Goal: Task Accomplishment & Management: Manage account settings

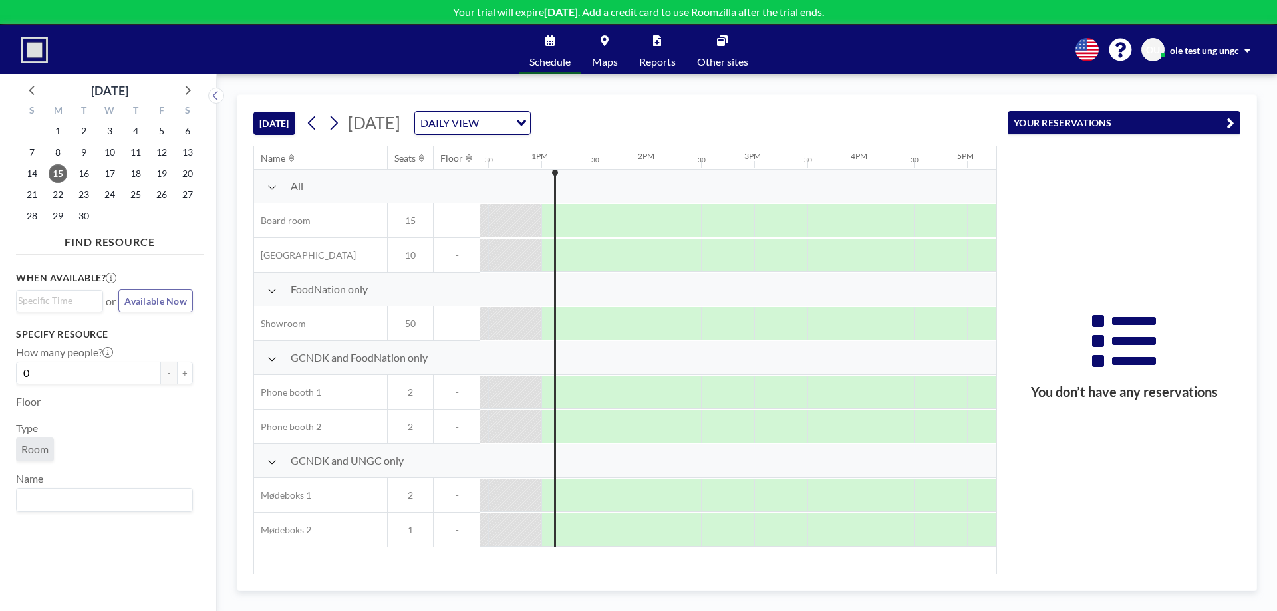
scroll to position [0, 1330]
click at [1225, 47] on span "ole test ung ungc" at bounding box center [1204, 50] width 69 height 11
click at [1218, 88] on span "Log out" at bounding box center [1210, 90] width 31 height 13
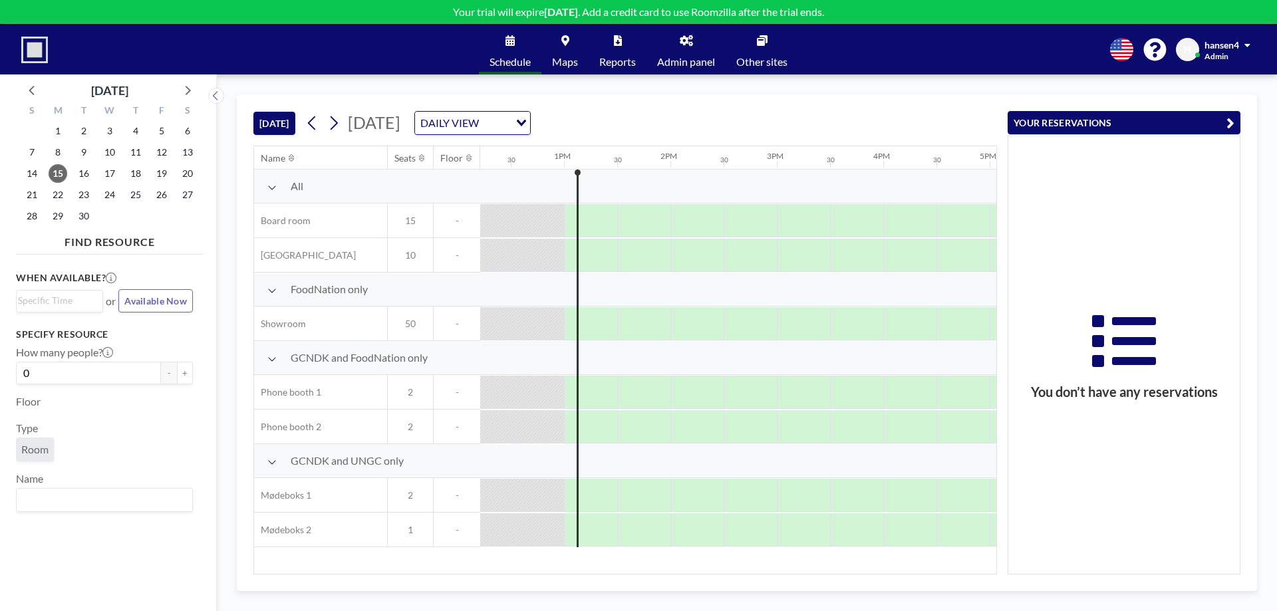
scroll to position [0, 1330]
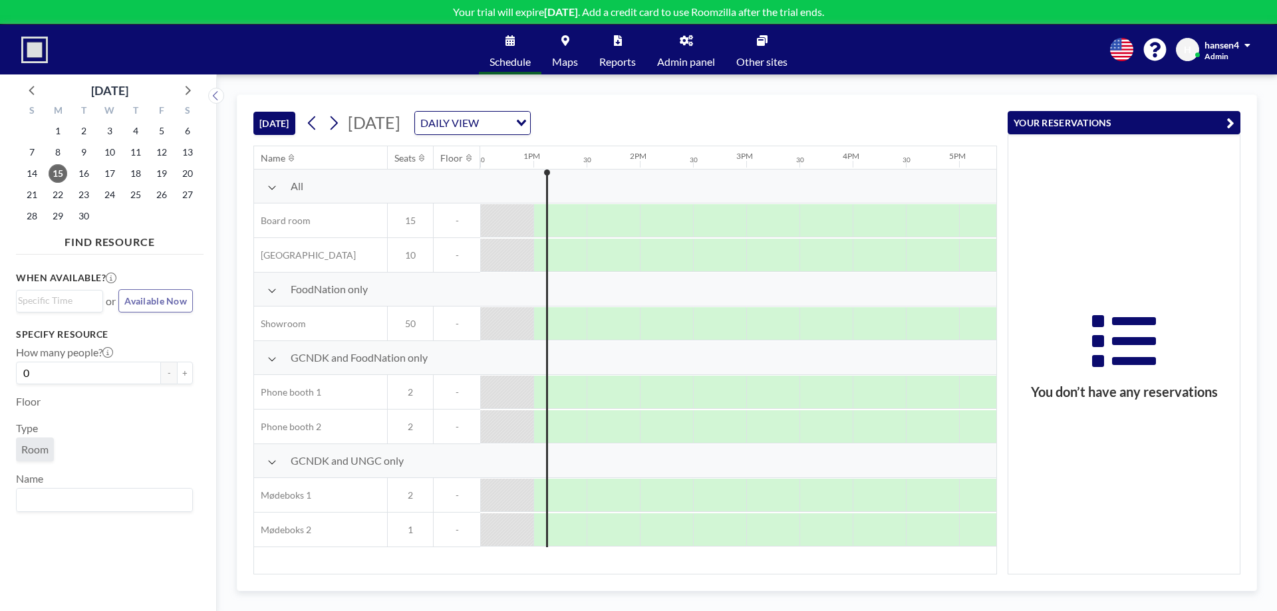
click at [692, 60] on span "Admin panel" at bounding box center [686, 62] width 58 height 11
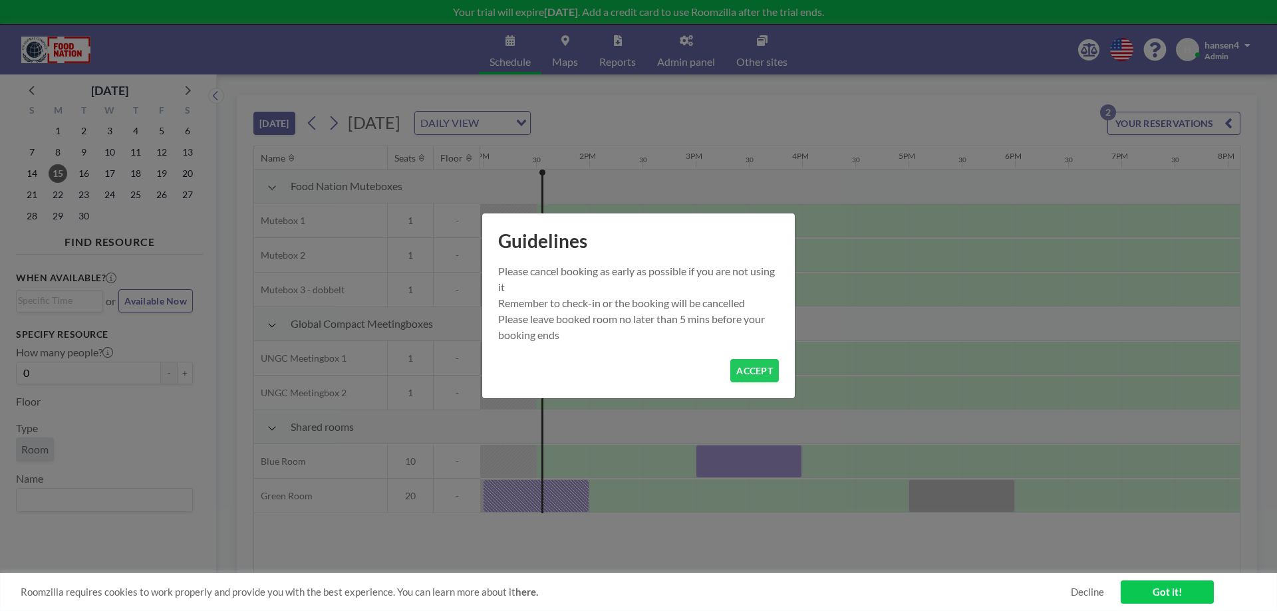
scroll to position [0, 1384]
click at [764, 369] on button "ACCEPT" at bounding box center [754, 370] width 49 height 23
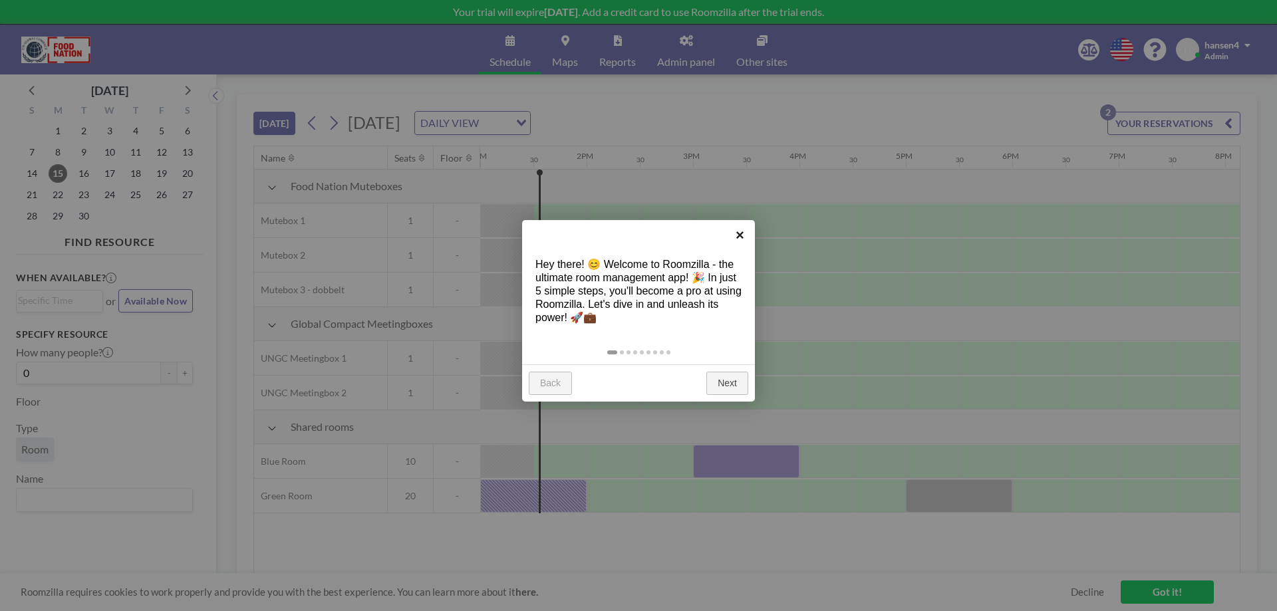
click at [739, 234] on link "×" at bounding box center [740, 235] width 30 height 30
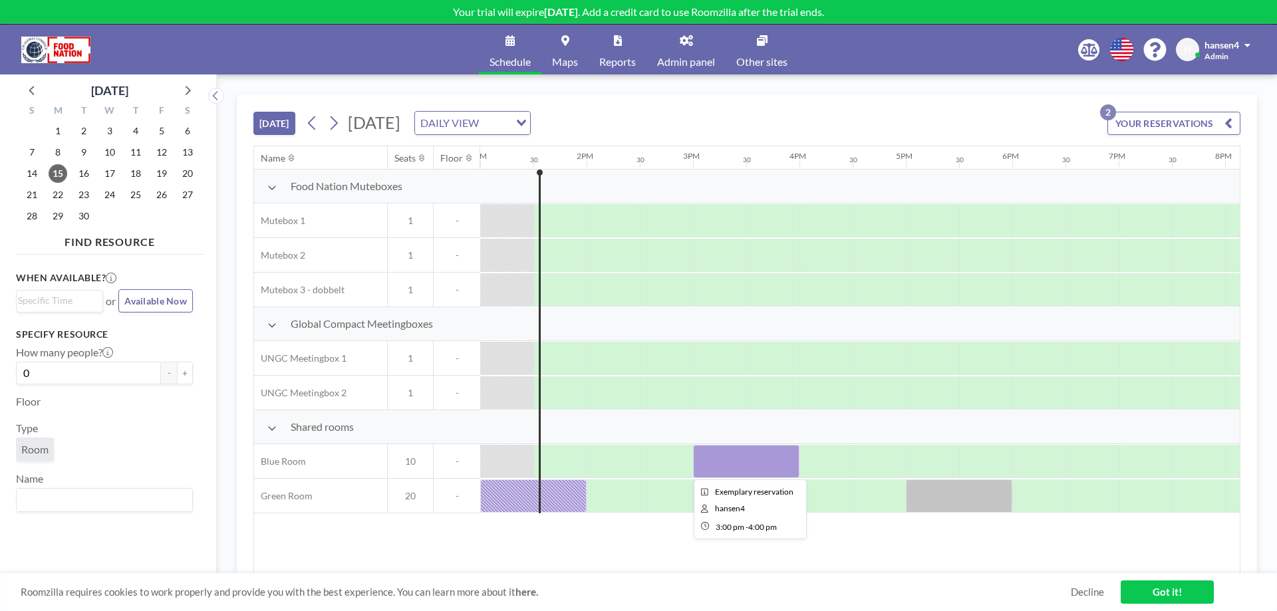
click at [732, 457] on div at bounding box center [746, 461] width 106 height 33
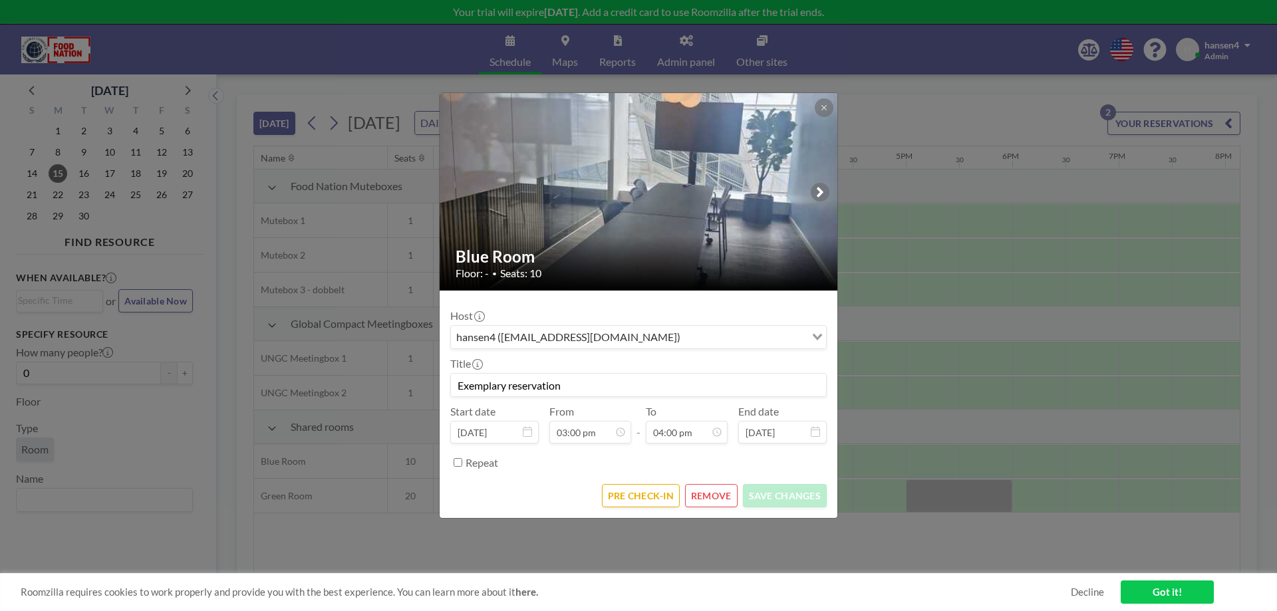
scroll to position [758, 0]
click at [577, 337] on div "hansen4 ([EMAIL_ADDRESS][DOMAIN_NAME])" at bounding box center [628, 336] width 355 height 20
click at [577, 337] on input "Search for option" at bounding box center [630, 337] width 357 height 17
click at [568, 379] on input "Exemplary reservation" at bounding box center [638, 385] width 375 height 23
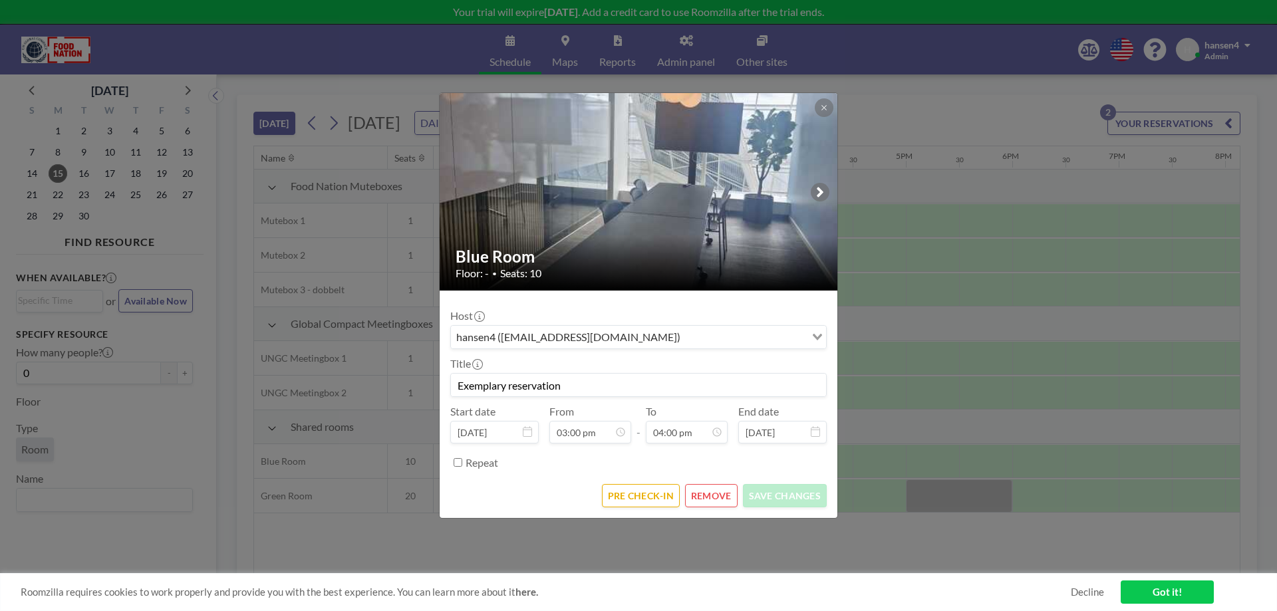
click at [568, 379] on input "Exemplary reservation" at bounding box center [638, 385] width 375 height 23
type input "Test - Ole"
click at [803, 498] on button "SAVE CHANGES" at bounding box center [785, 495] width 84 height 23
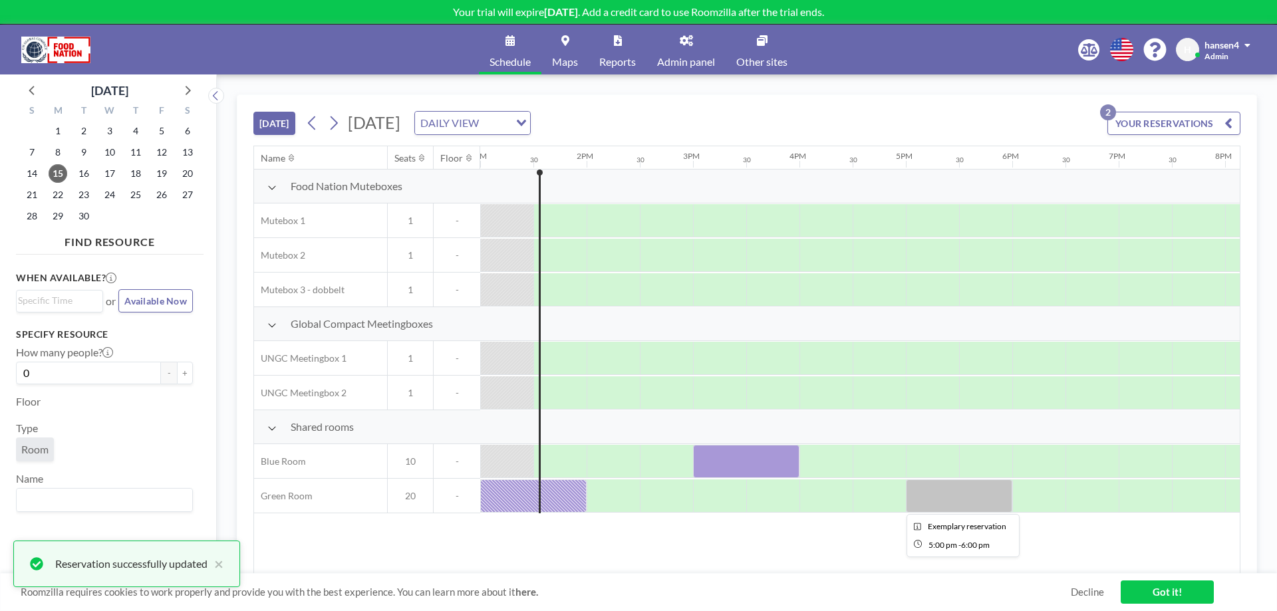
click at [963, 494] on div at bounding box center [959, 496] width 106 height 33
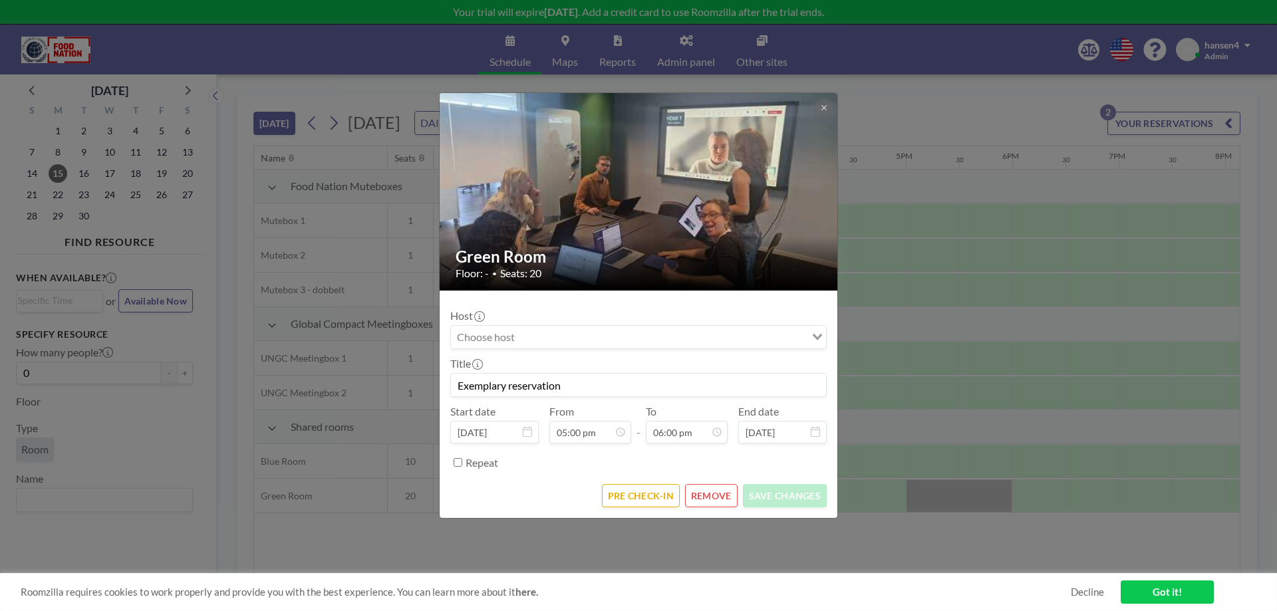
click at [670, 334] on input "Search for option" at bounding box center [630, 337] width 357 height 17
click at [599, 378] on input "Exemplary reservation" at bounding box center [638, 385] width 375 height 23
click at [716, 496] on button "REMOVE" at bounding box center [711, 495] width 53 height 23
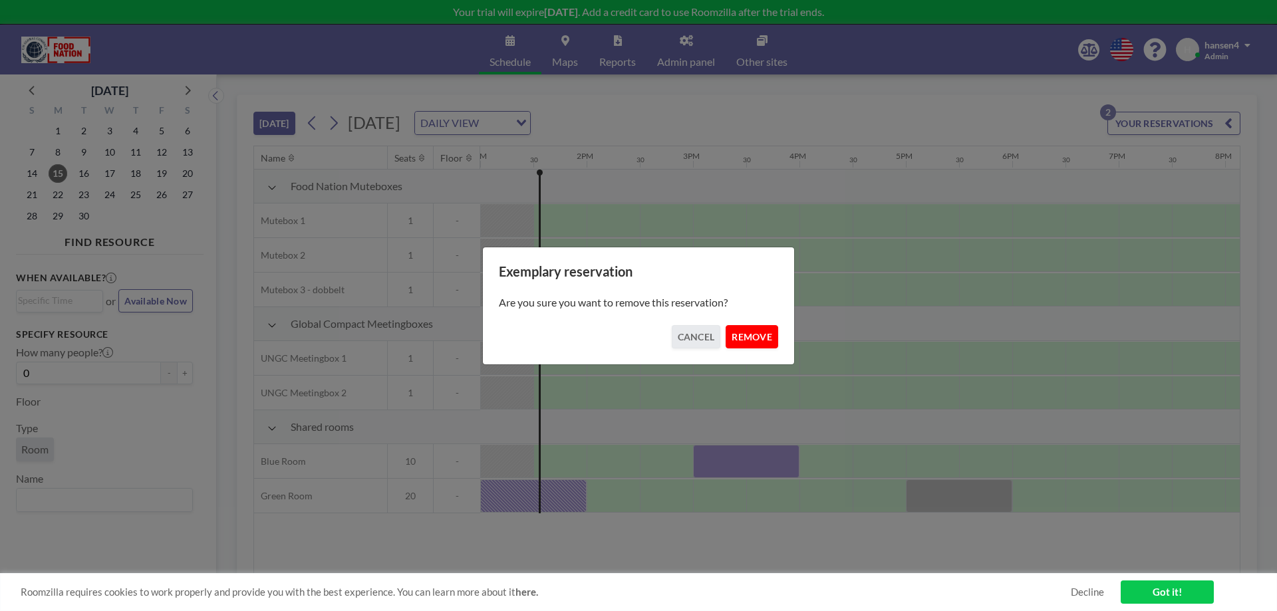
click at [766, 339] on button "REMOVE" at bounding box center [752, 336] width 53 height 23
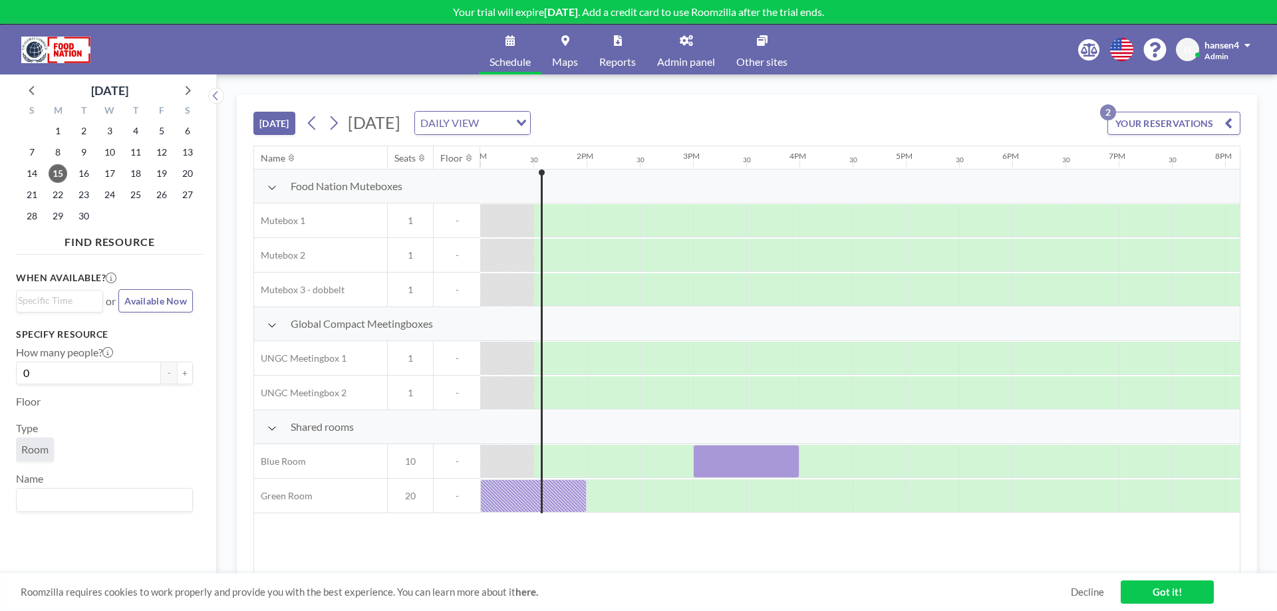
click at [1160, 126] on button "YOUR RESERVATIONS 2" at bounding box center [1174, 123] width 133 height 23
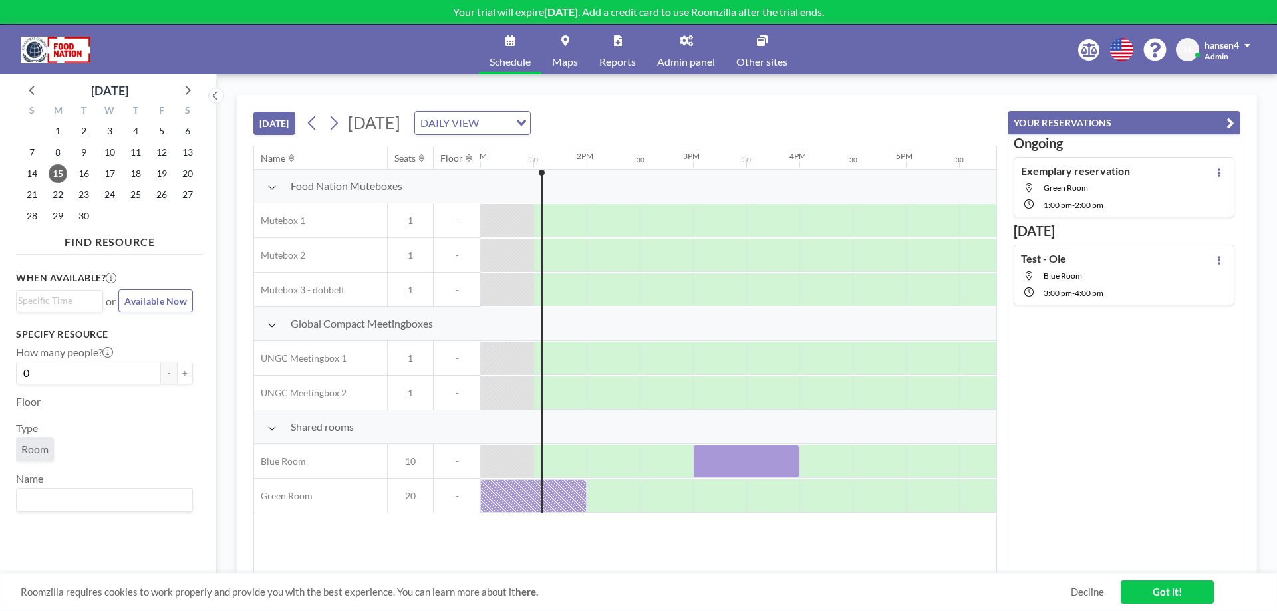
click at [1115, 173] on h4 "Exemplary reservation" at bounding box center [1075, 170] width 109 height 13
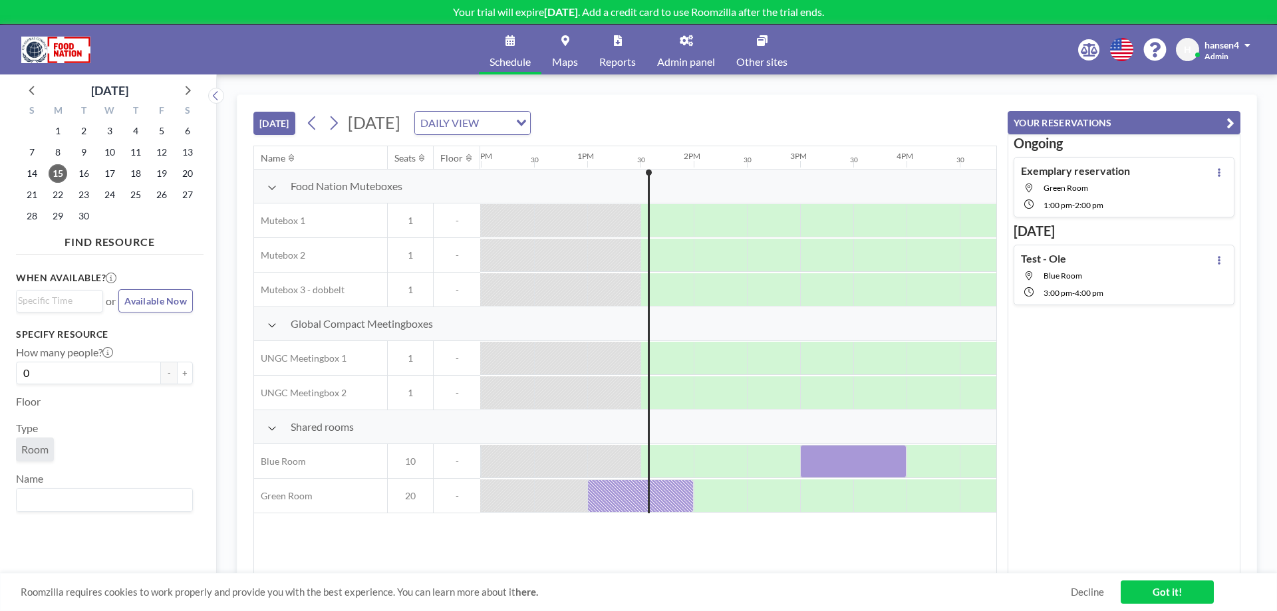
scroll to position [0, 1330]
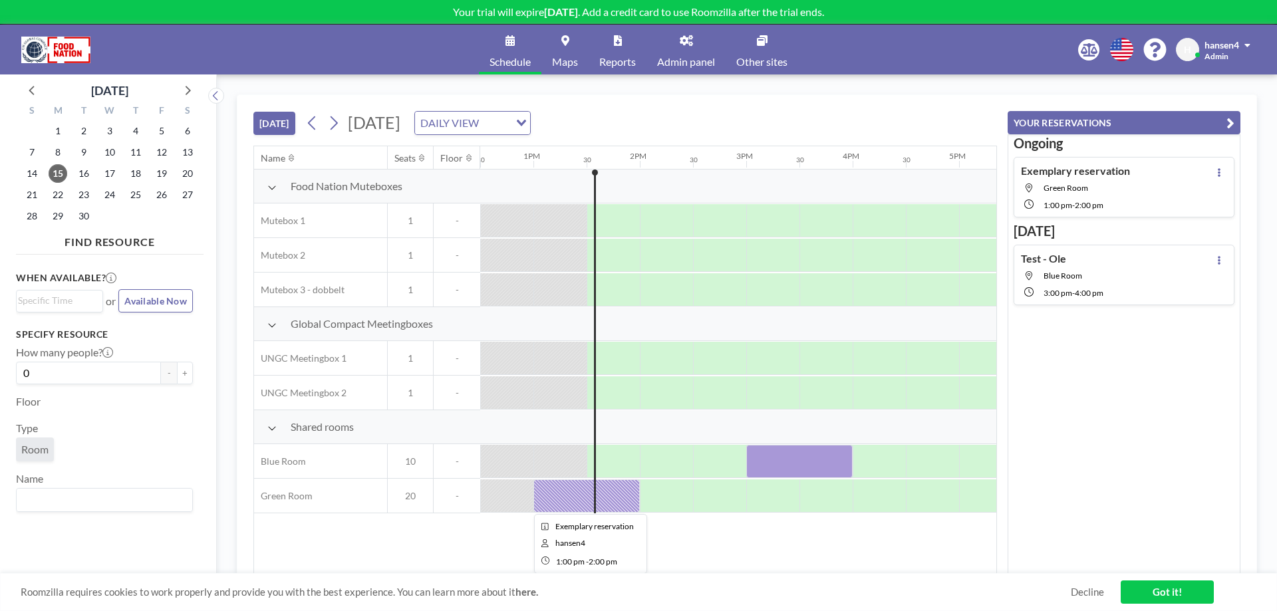
click at [590, 502] on div at bounding box center [587, 496] width 106 height 33
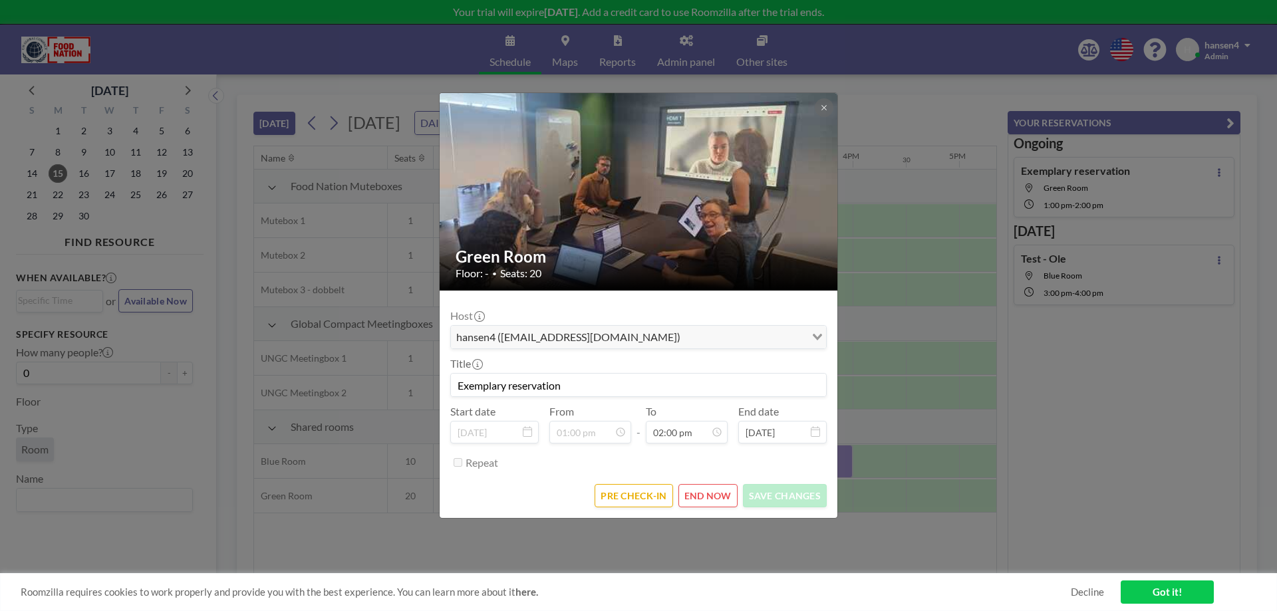
click at [531, 390] on input "Exemplary reservation" at bounding box center [638, 385] width 375 height 23
type input "Test - Ole"
click at [771, 496] on button "SAVE CHANGES" at bounding box center [785, 495] width 84 height 23
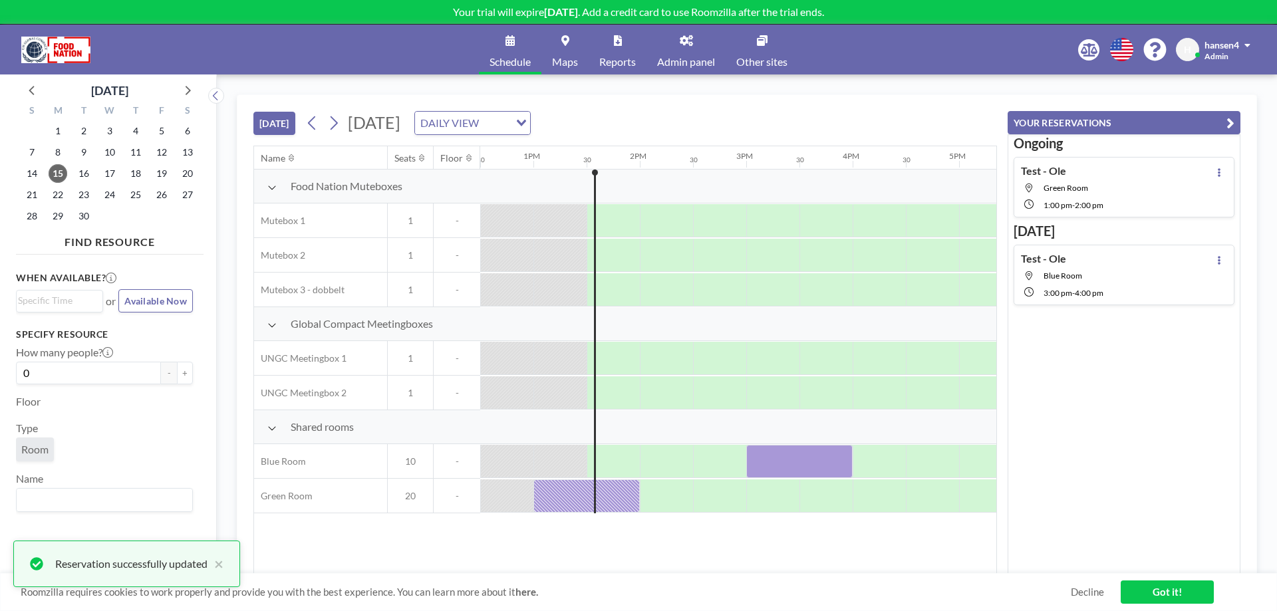
click at [677, 51] on link "Admin panel" at bounding box center [686, 50] width 79 height 50
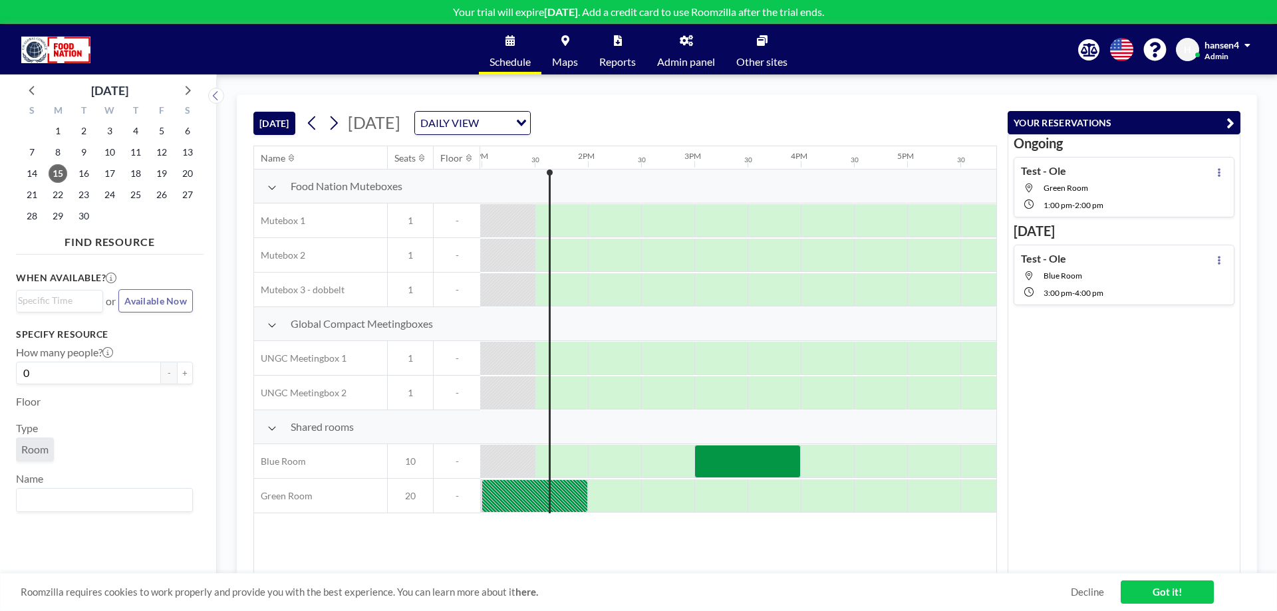
scroll to position [0, 1384]
click at [818, 220] on div at bounding box center [826, 220] width 53 height 33
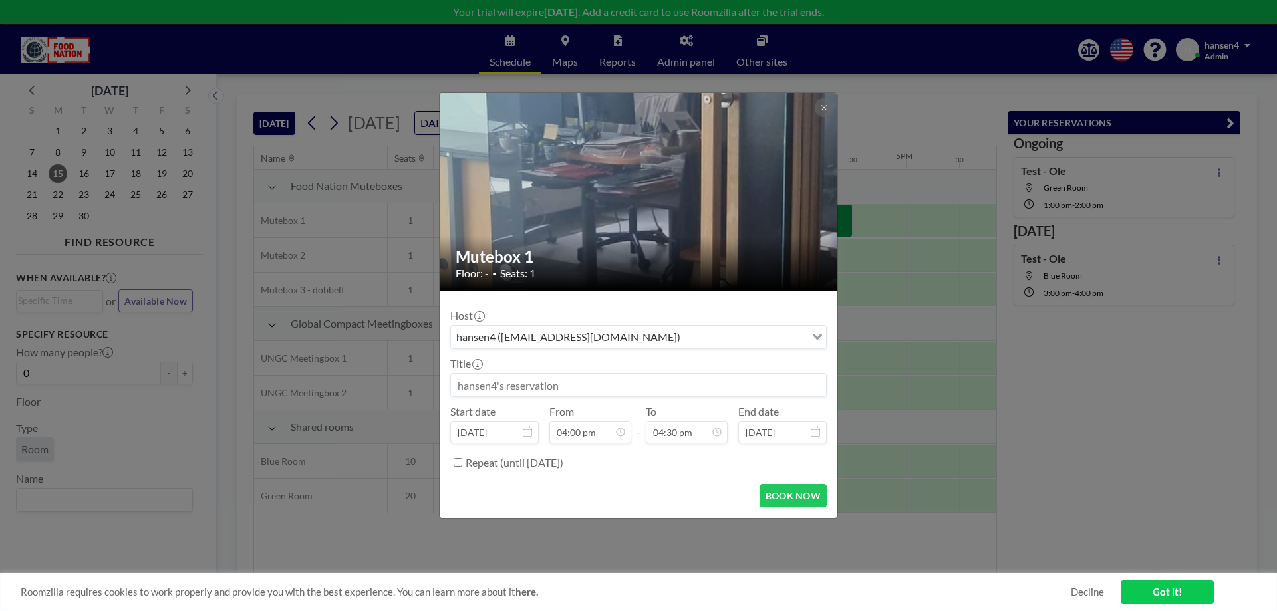
scroll to position [782, 0]
click at [498, 459] on label "Repeat (until March 14, 2026)" at bounding box center [515, 462] width 98 height 13
click at [462, 459] on input "Repeat (until March 14, 2026)" at bounding box center [458, 462] width 9 height 9
checkbox input "true"
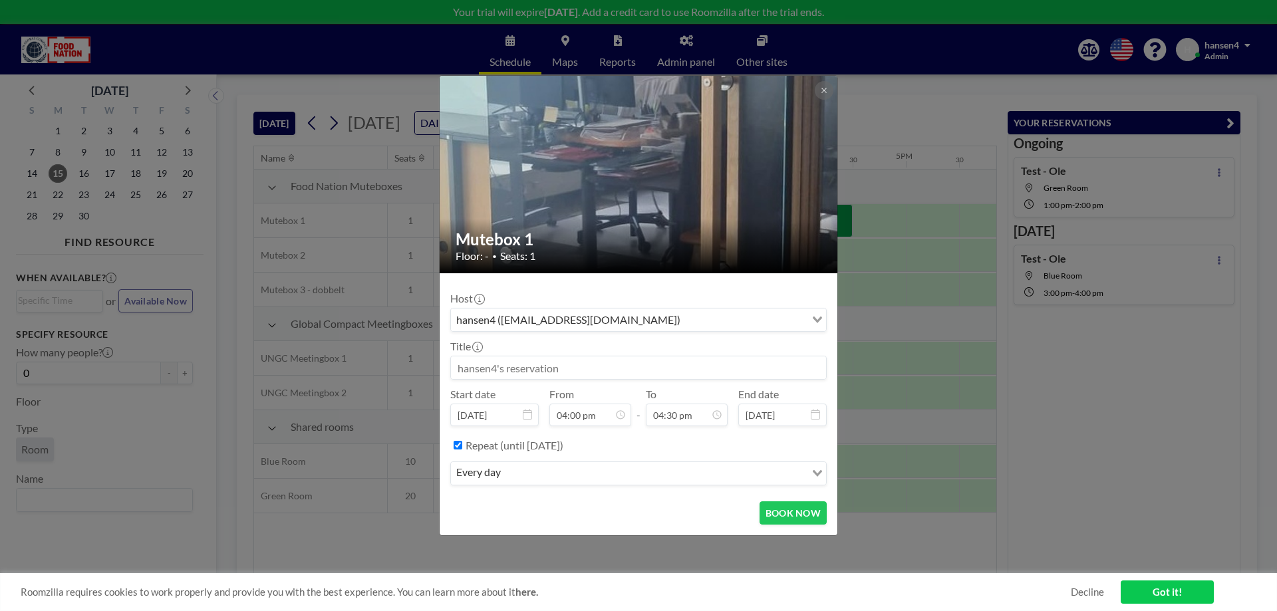
click at [495, 476] on div "every day" at bounding box center [628, 472] width 355 height 20
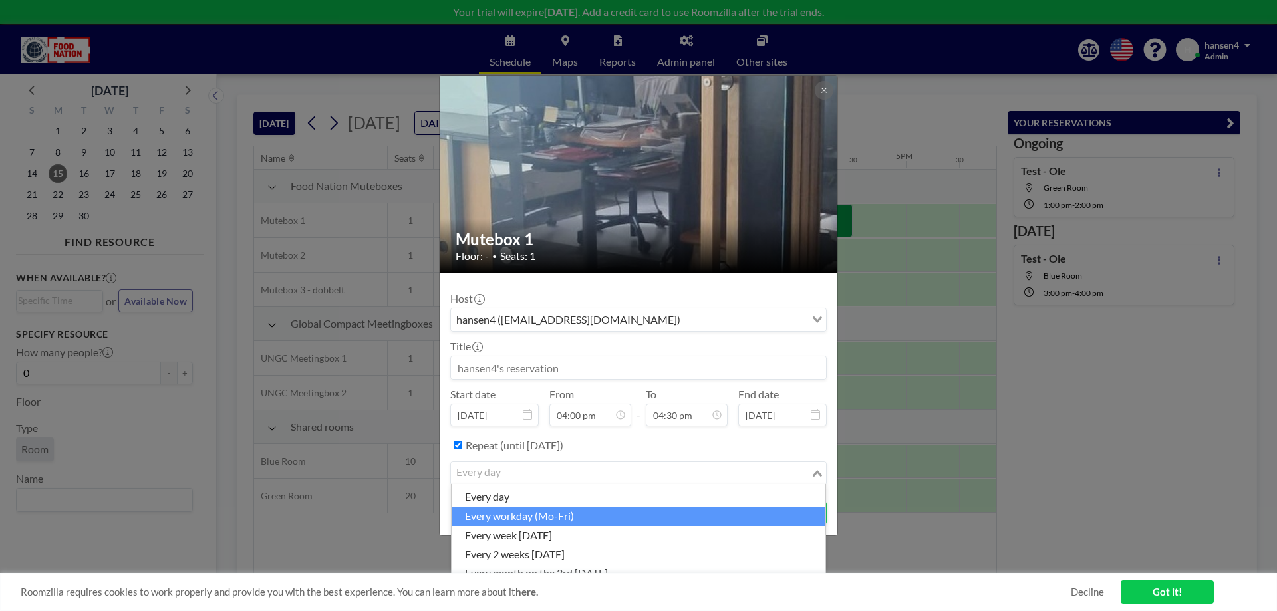
click at [1199, 595] on link "Got it!" at bounding box center [1167, 592] width 93 height 23
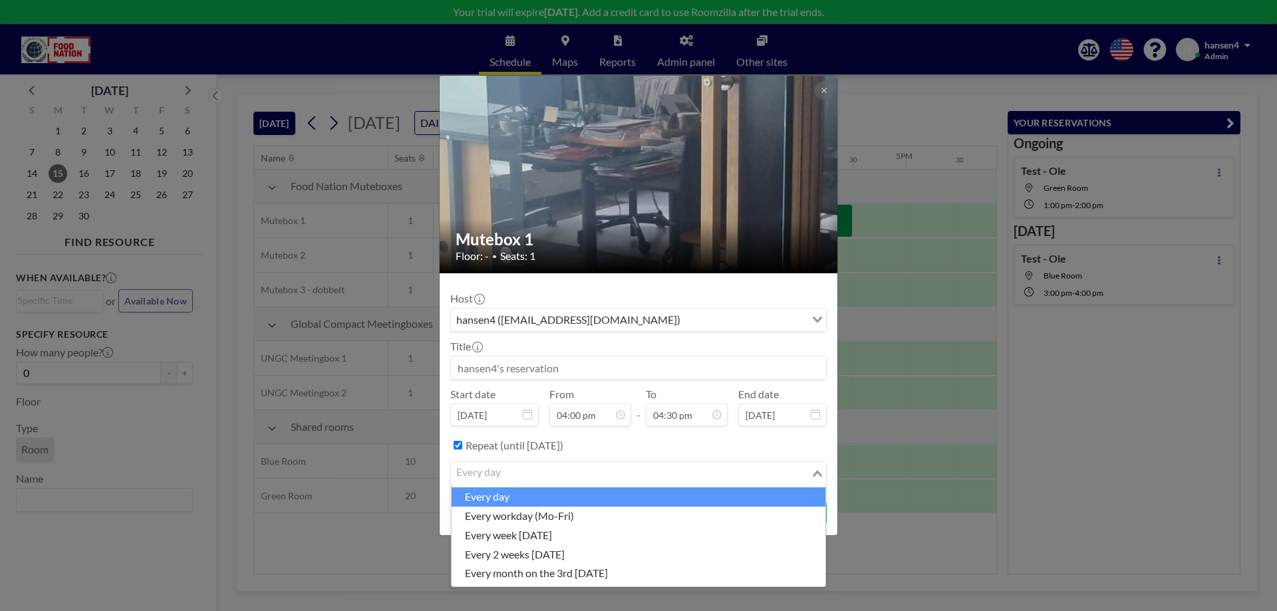
click at [628, 476] on input "Search for option" at bounding box center [630, 473] width 357 height 17
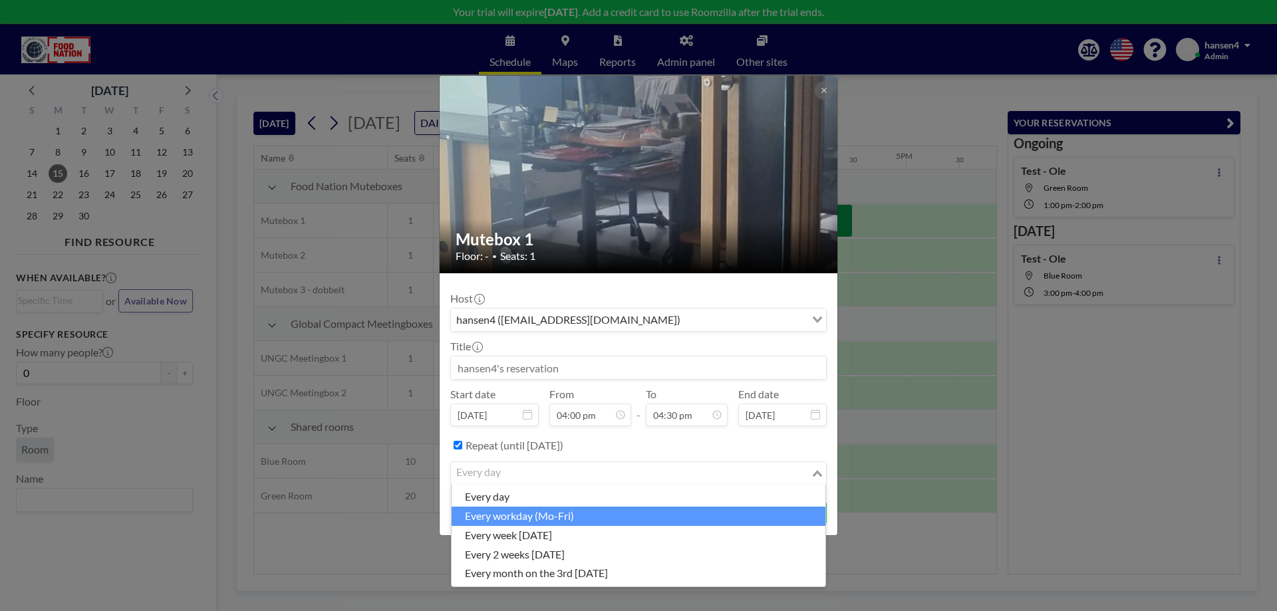
click at [959, 463] on div "Mutebox 1 Floor: - • Seats: 1 Host hansen4 (hansen4@unglobalcompact.org) Loadin…" at bounding box center [638, 305] width 1277 height 611
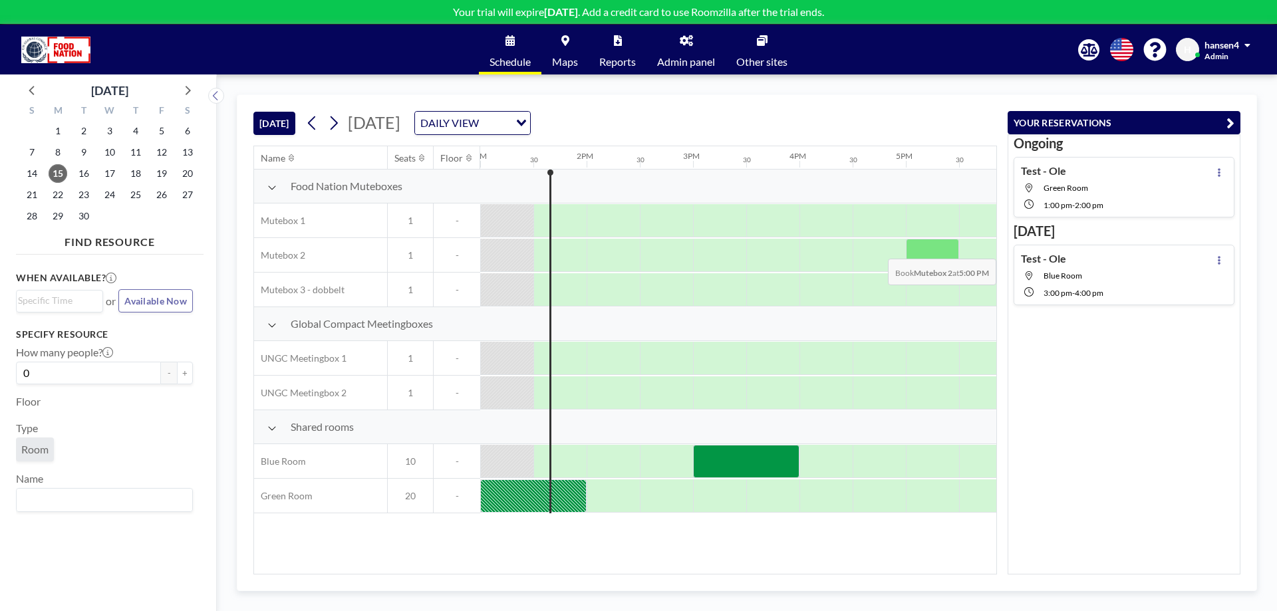
click at [928, 249] on div at bounding box center [932, 255] width 53 height 33
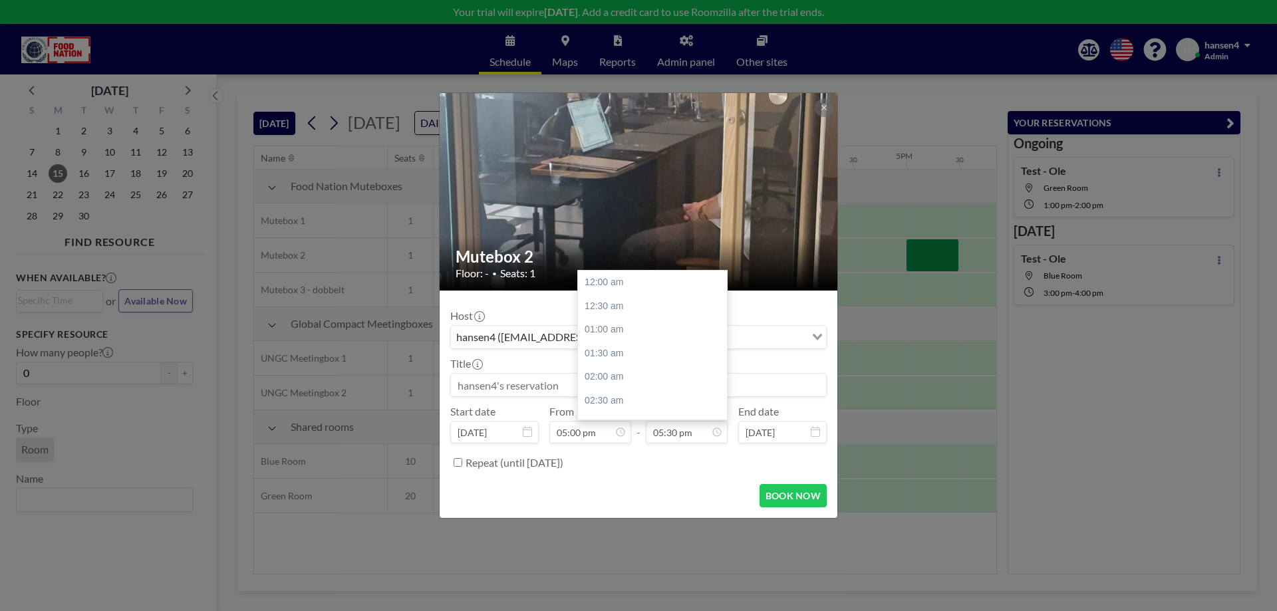
scroll to position [829, 0]
click at [563, 463] on label "Repeat (until March 14, 2026)" at bounding box center [515, 462] width 98 height 13
click at [462, 463] on input "Repeat (until March 14, 2026)" at bounding box center [458, 462] width 9 height 9
checkbox input "true"
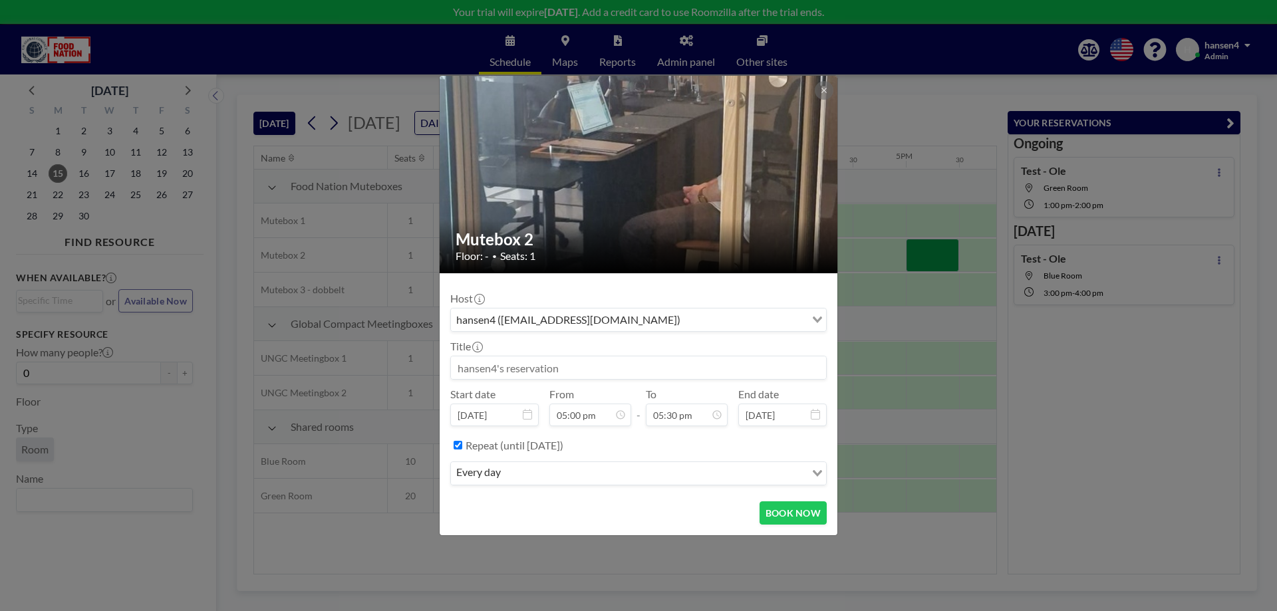
click at [562, 474] on input "Search for option" at bounding box center [654, 473] width 299 height 17
click at [1076, 471] on div "Mutebox 2 Floor: - • Seats: 1 Host hansen4 (hansen4@unglobalcompact.org) Loadin…" at bounding box center [638, 305] width 1277 height 611
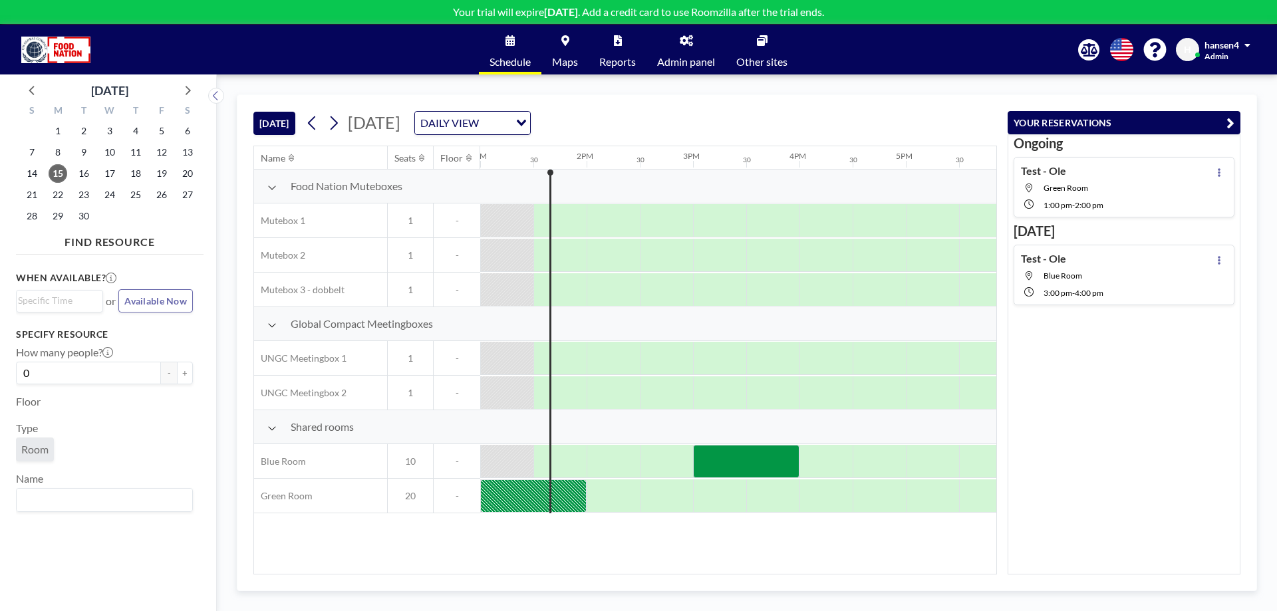
click at [621, 44] on icon at bounding box center [618, 40] width 8 height 11
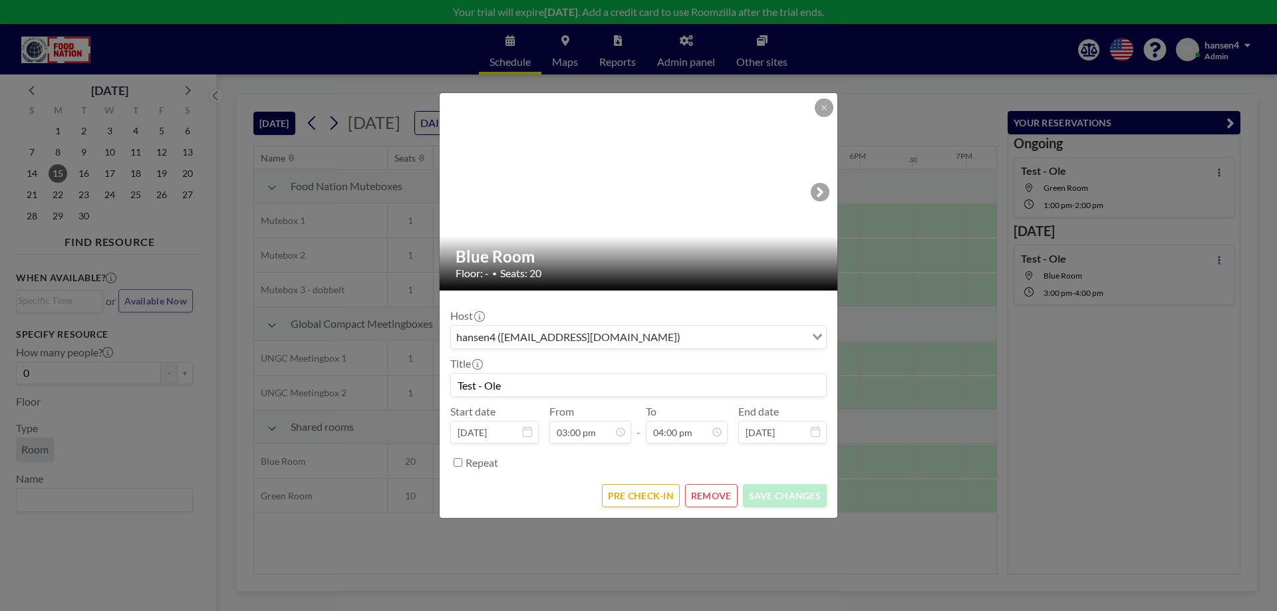
scroll to position [0, 1543]
click at [825, 111] on icon at bounding box center [824, 108] width 8 height 8
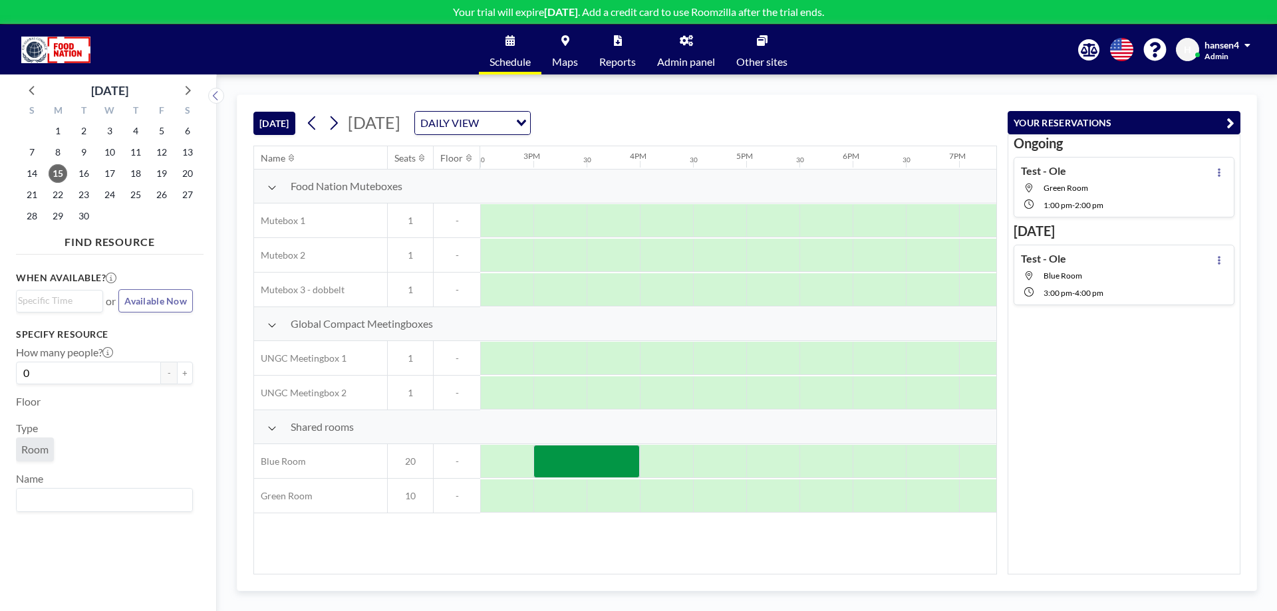
click at [692, 45] on icon at bounding box center [686, 40] width 13 height 11
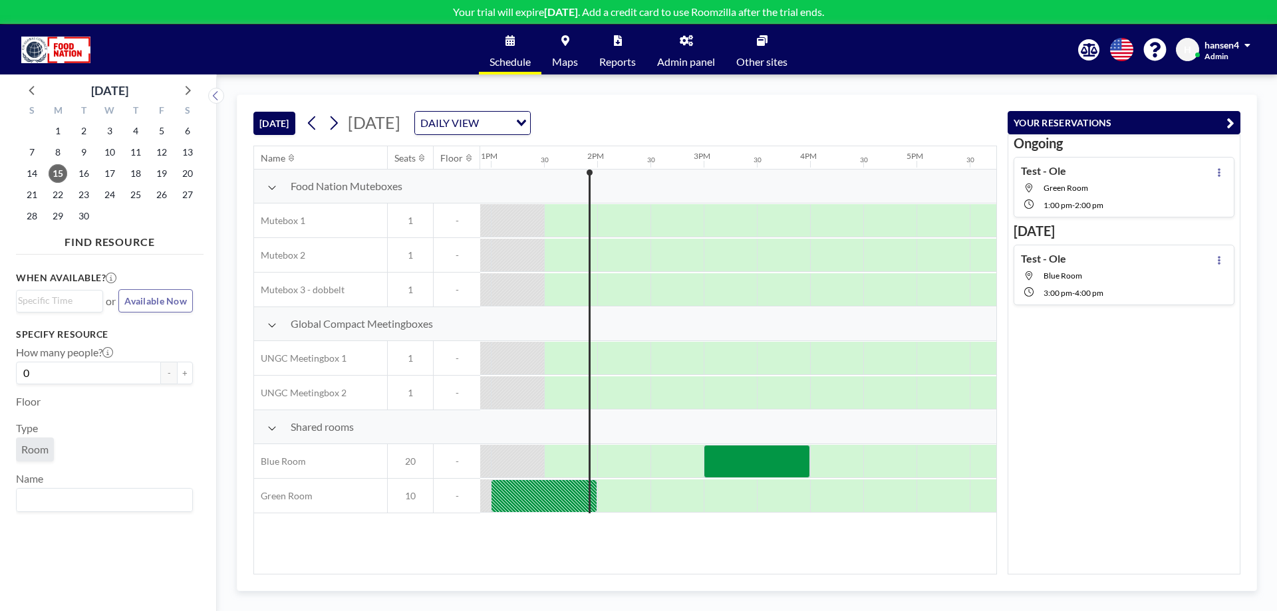
scroll to position [0, 1384]
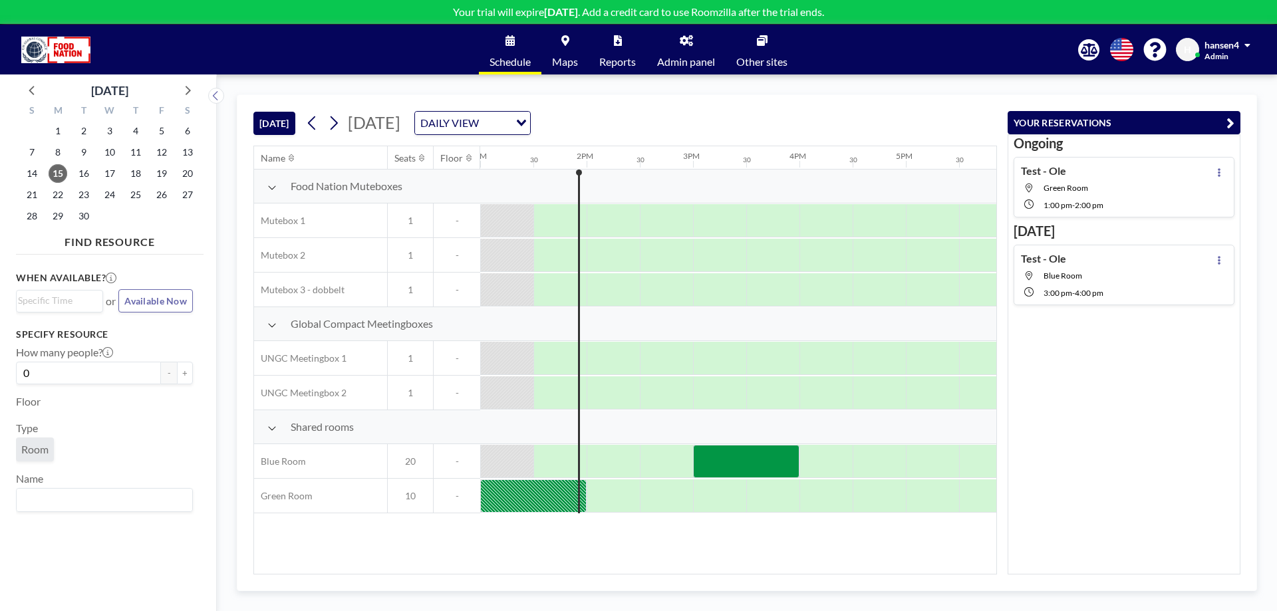
click at [686, 49] on link "Admin panel" at bounding box center [686, 50] width 79 height 50
